Goal: Complete application form

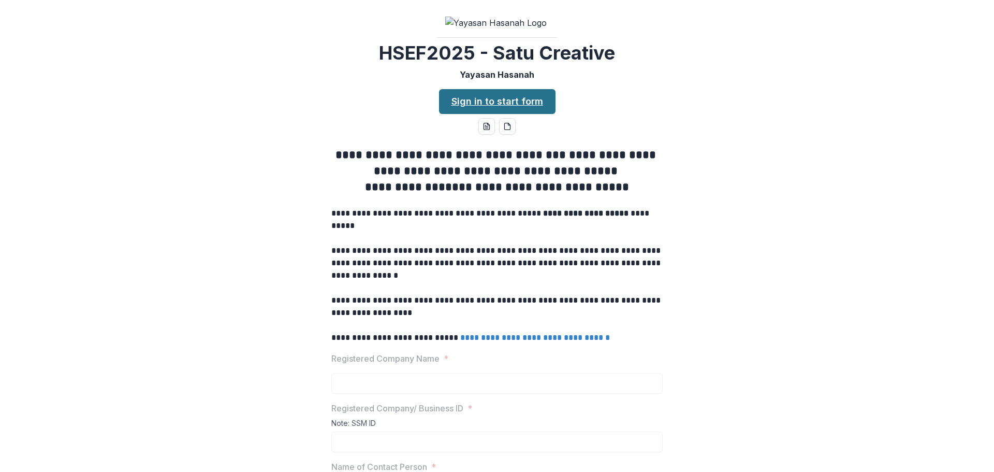
click at [501, 114] on link "Sign in to start form" at bounding box center [497, 101] width 117 height 25
